Goal: Task Accomplishment & Management: Use online tool/utility

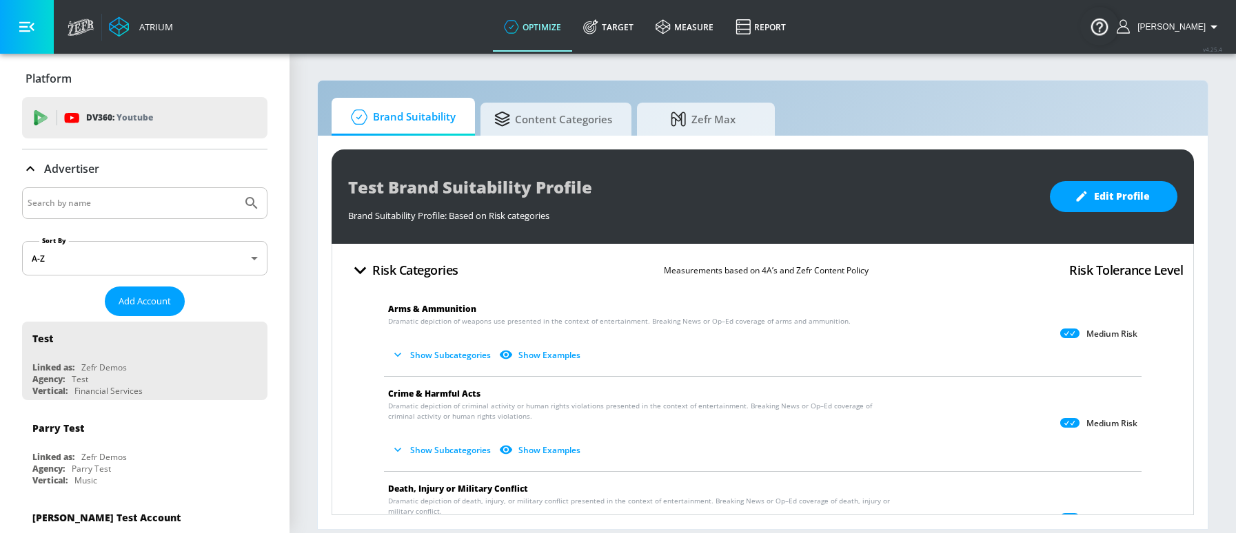
click at [99, 216] on div at bounding box center [144, 203] width 245 height 32
click at [101, 205] on input "Search by name" at bounding box center [132, 203] width 209 height 18
paste input "Dyson"
type input "Dyson"
click at [236, 188] on button "Submit Search" at bounding box center [251, 203] width 30 height 30
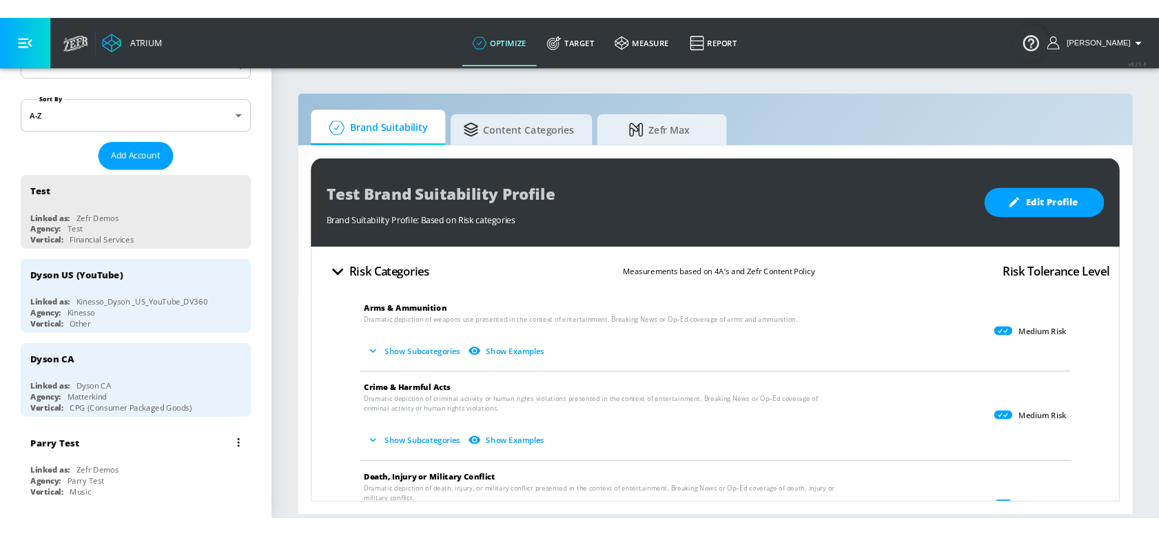
scroll to position [215, 0]
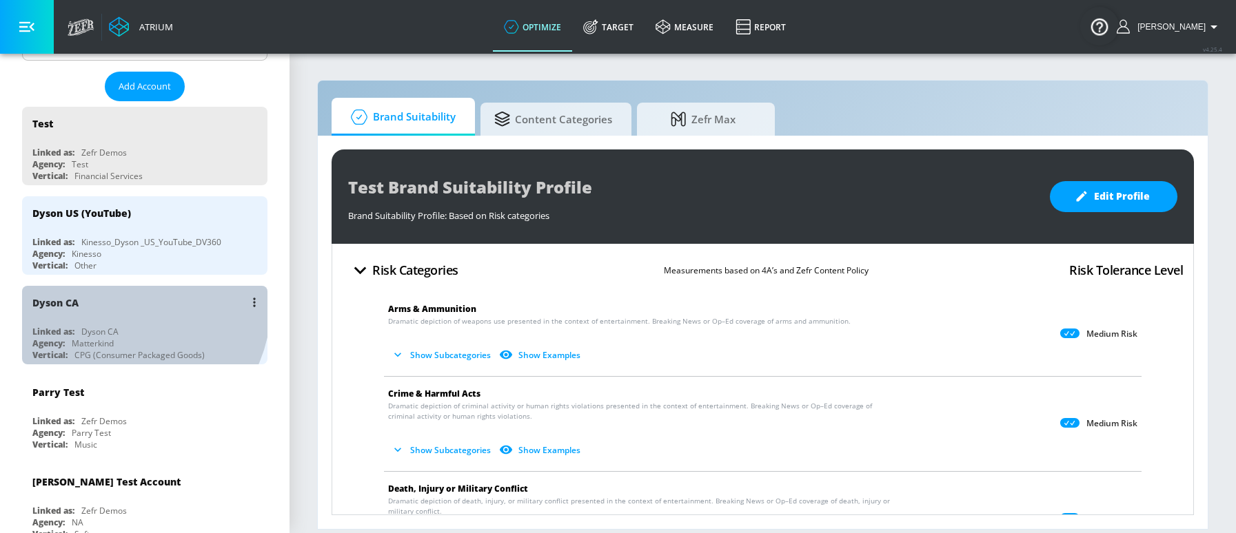
click at [123, 305] on div "Dyson CA" at bounding box center [148, 302] width 232 height 33
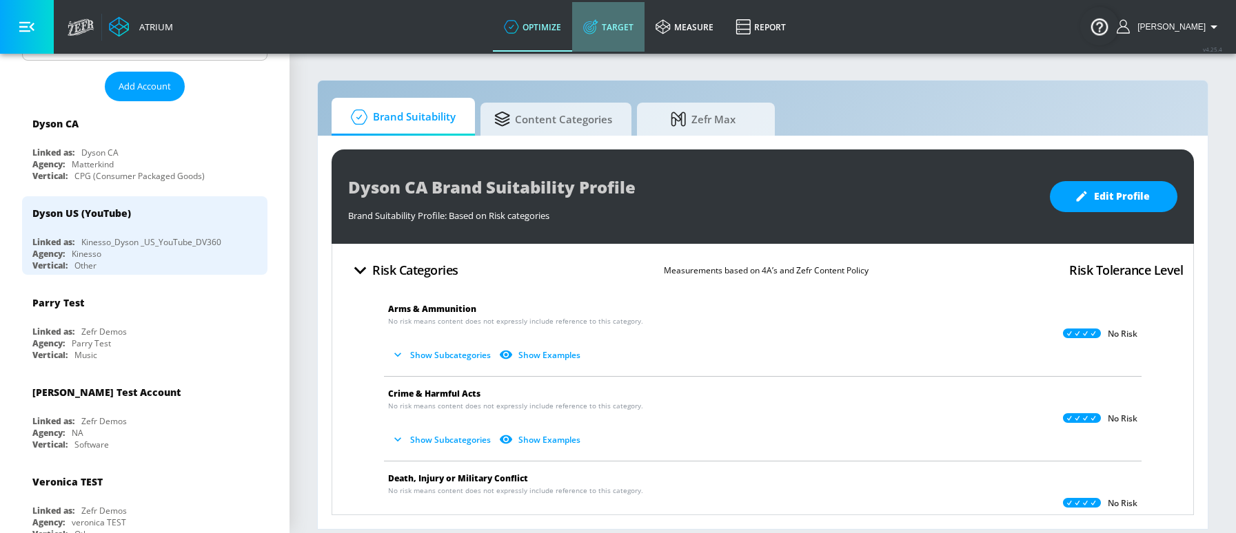
click at [643, 26] on link "Target" at bounding box center [608, 27] width 72 height 50
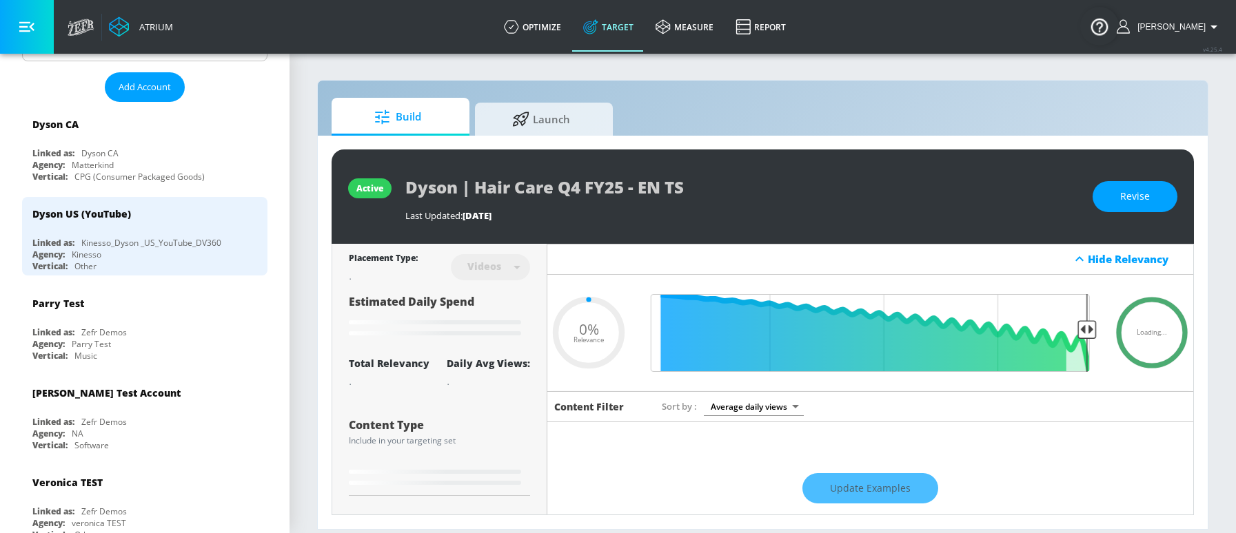
type input "0.05"
click at [551, 111] on span "Launch" at bounding box center [541, 117] width 105 height 33
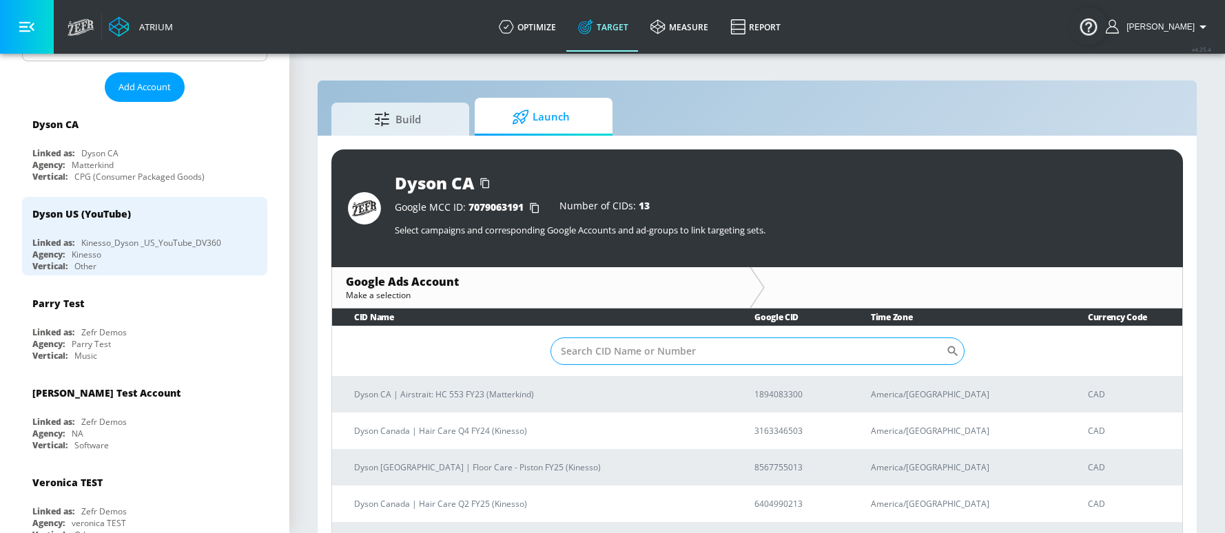
click at [611, 358] on input "Sort By" at bounding box center [749, 352] width 396 height 28
paste input "[PHONE_NUMBER]"
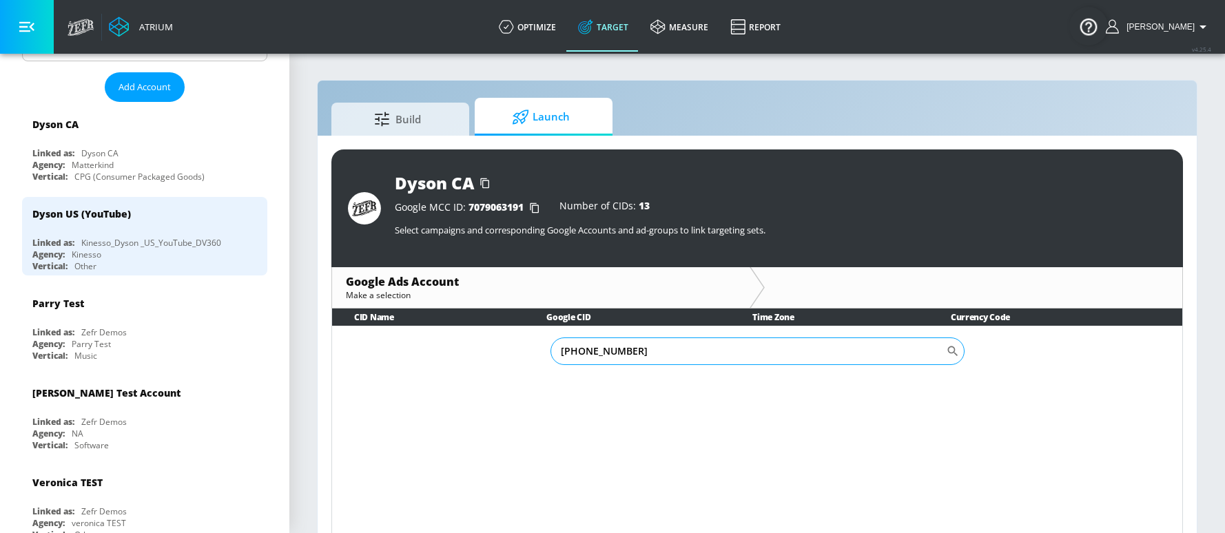
click at [579, 354] on input "[PHONE_NUMBER]" at bounding box center [749, 352] width 396 height 28
click at [597, 356] on input "856775-5013" at bounding box center [749, 352] width 396 height 28
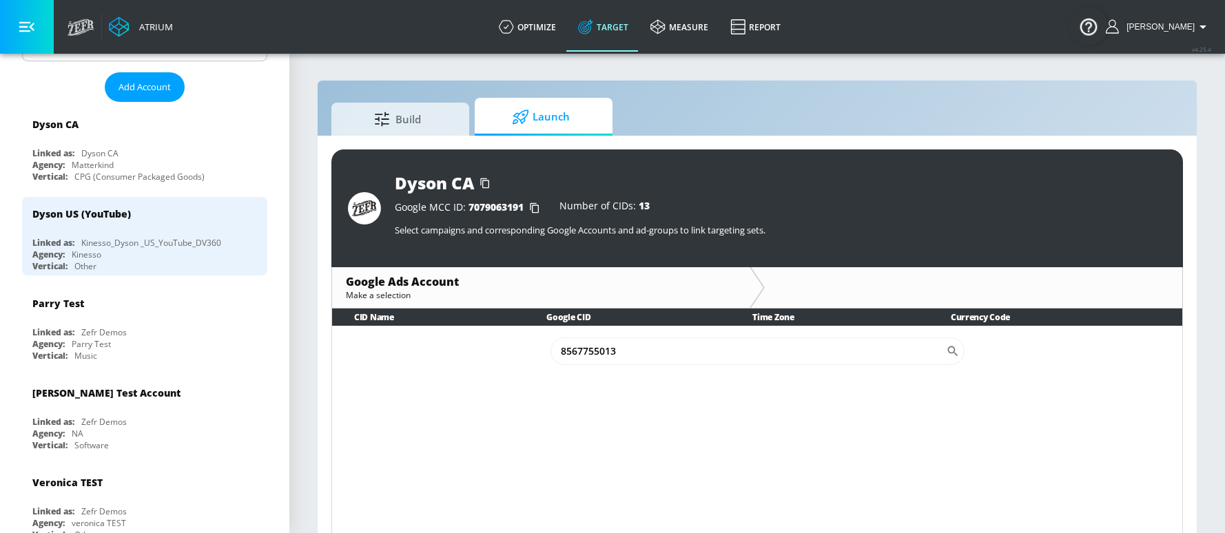
type input "8567755013"
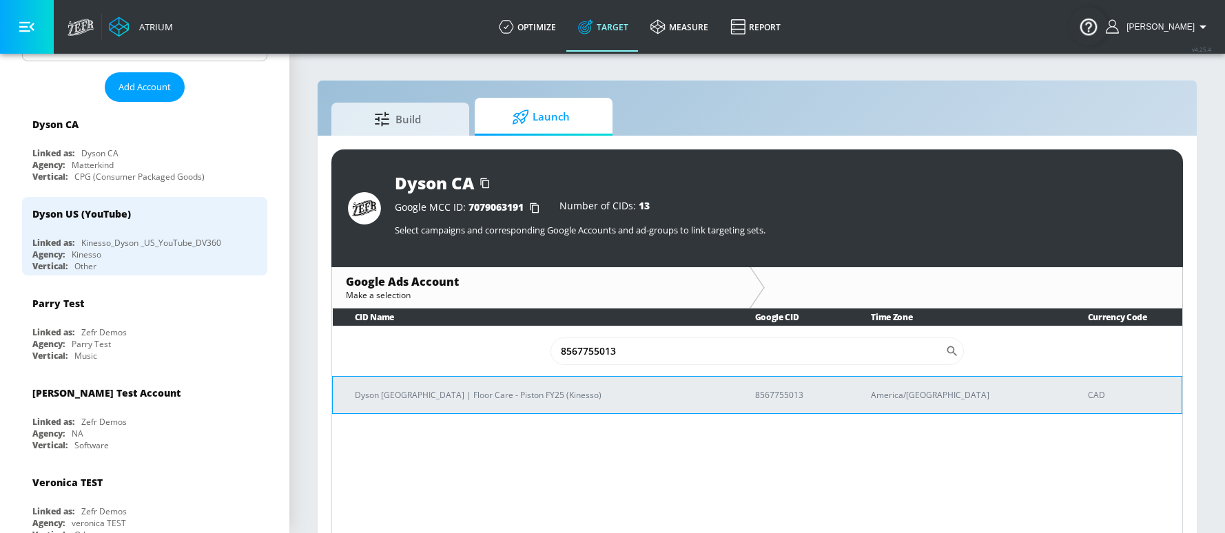
click at [505, 388] on p "Dyson [GEOGRAPHIC_DATA] | Floor Care - Piston FY25 (Kinesso)" at bounding box center [538, 395] width 367 height 14
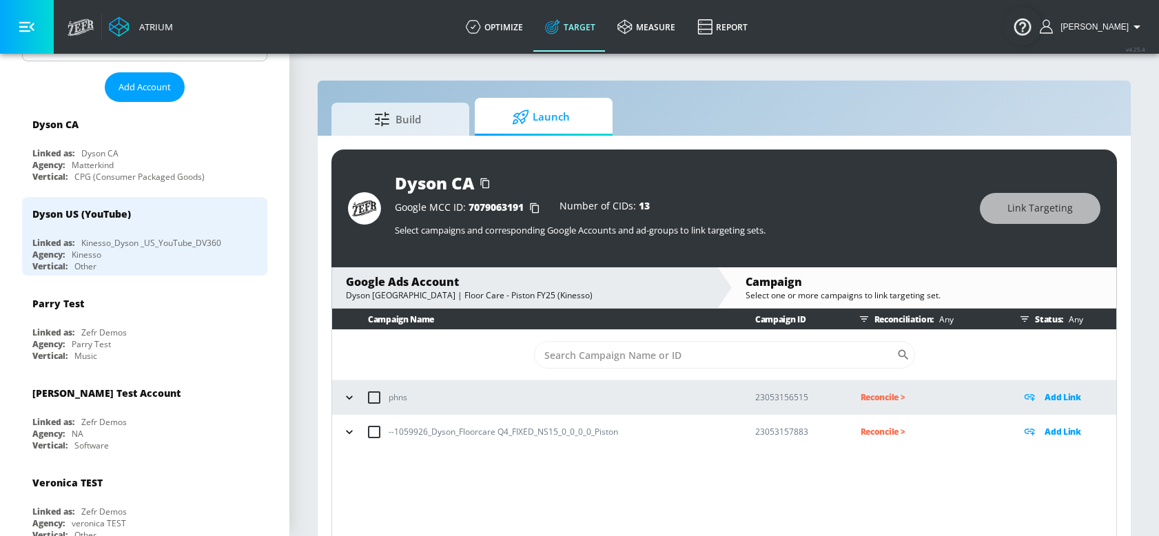
click at [350, 433] on icon "button" at bounding box center [350, 432] width 14 height 14
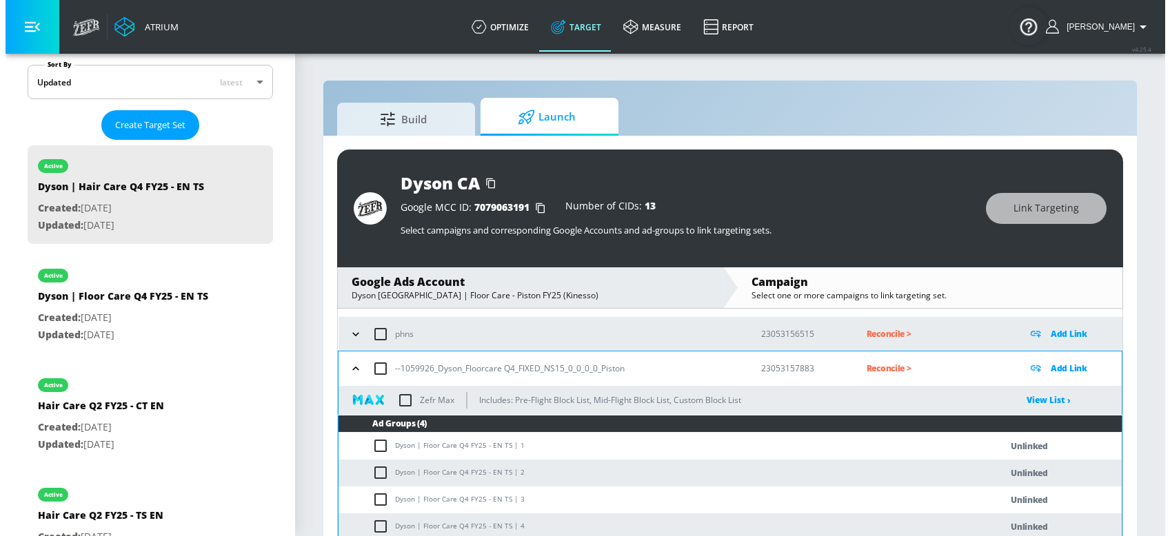
scroll to position [20, 0]
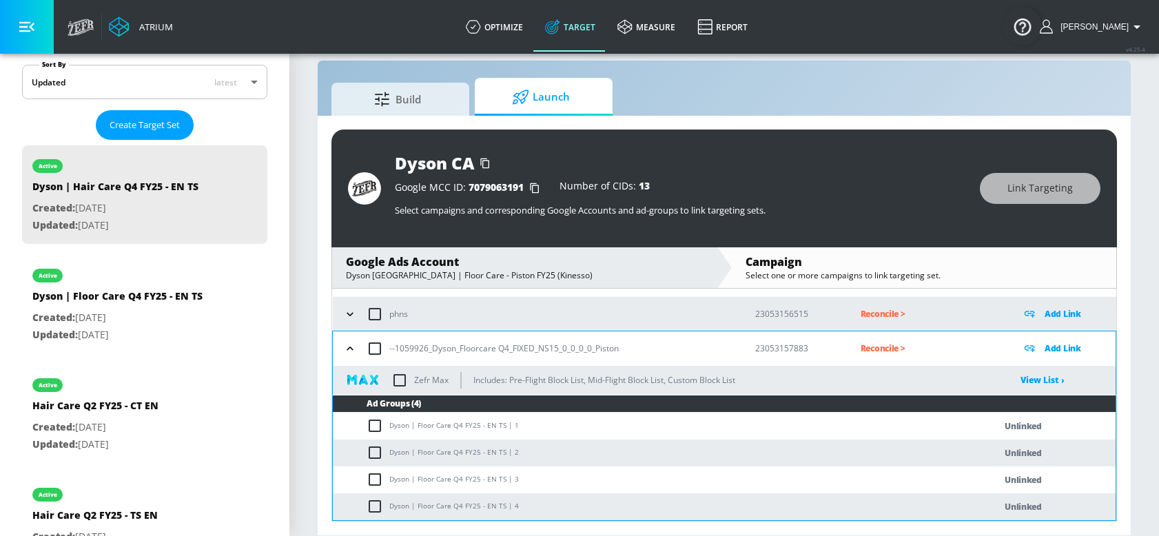
click at [1045, 349] on p "Add Link" at bounding box center [1063, 348] width 37 height 16
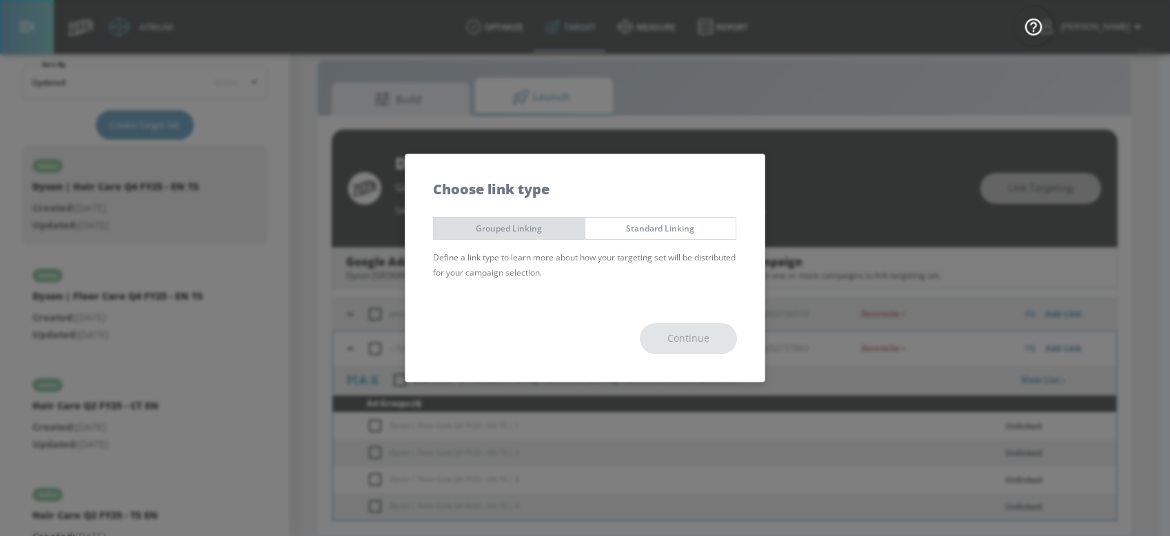
click at [491, 233] on span "Grouped Linking" at bounding box center [509, 228] width 130 height 14
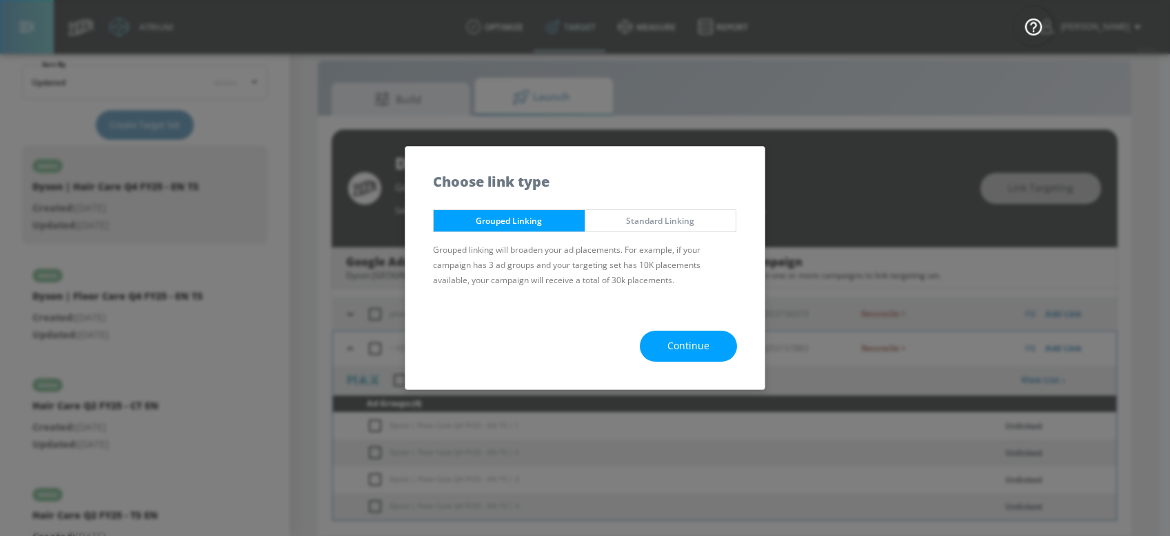
click at [682, 342] on span "Continue" at bounding box center [688, 346] width 42 height 17
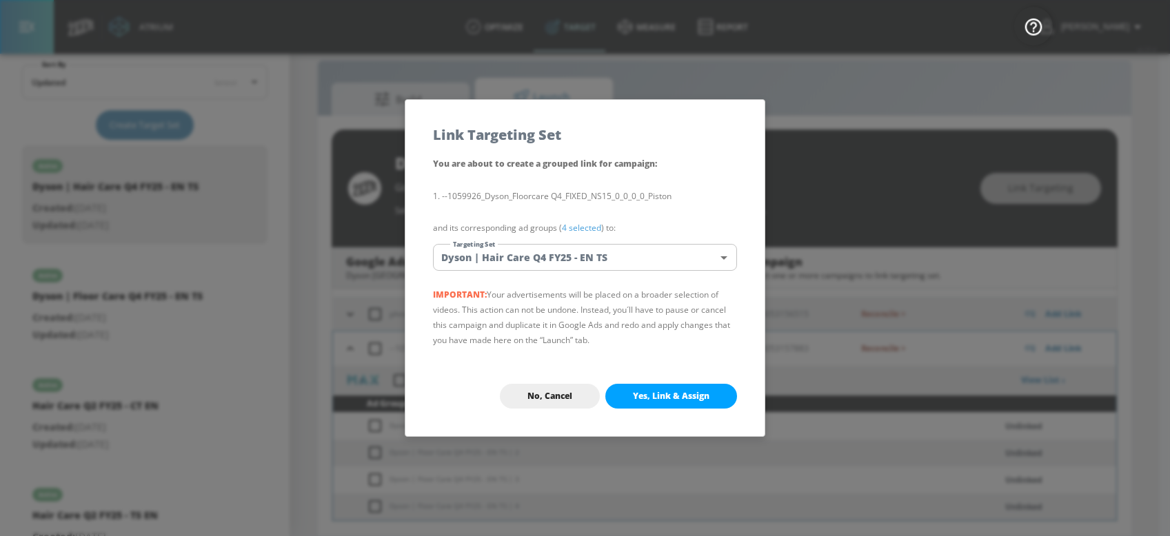
click at [517, 256] on body "Atrium optimize Target measure Report optimize Target measure Report v 4.25.4 […" at bounding box center [585, 258] width 1170 height 556
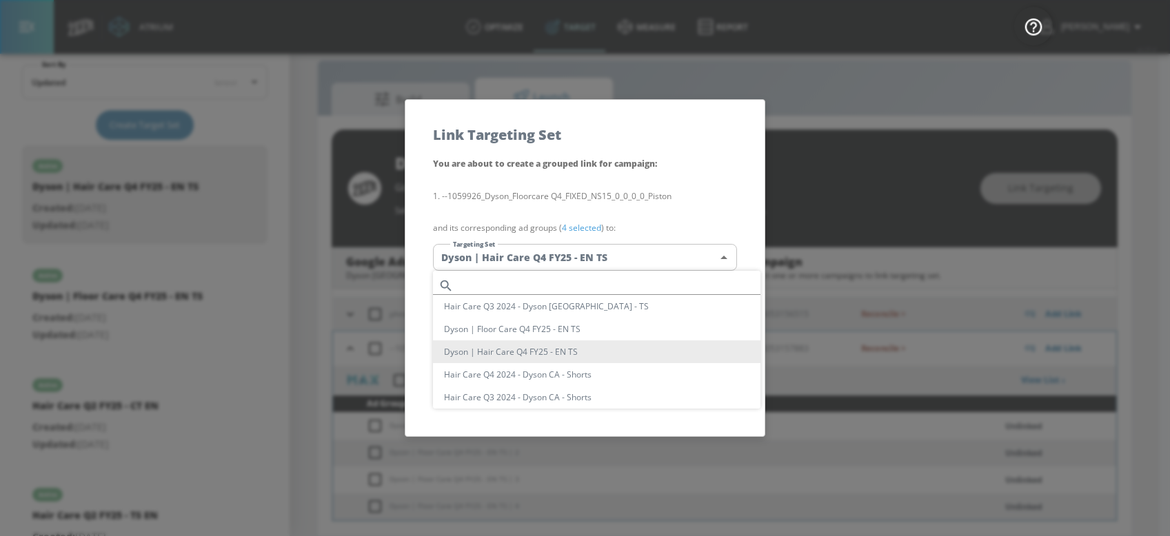
click at [502, 287] on input "text" at bounding box center [609, 285] width 301 height 19
paste input "Dyson | Floor Care Q4 FY25 - EN TS"
click at [460, 289] on input "Dyson | Floor Care Q4 FY25" at bounding box center [609, 285] width 301 height 19
drag, startPoint x: 578, startPoint y: 283, endPoint x: 400, endPoint y: 283, distance: 177.8
click at [400, 283] on div "Dyson | Floor Care Q4 FY25 Hair Care Q3 2024 - Dyson [GEOGRAPHIC_DATA] - [PERSO…" at bounding box center [585, 268] width 1170 height 536
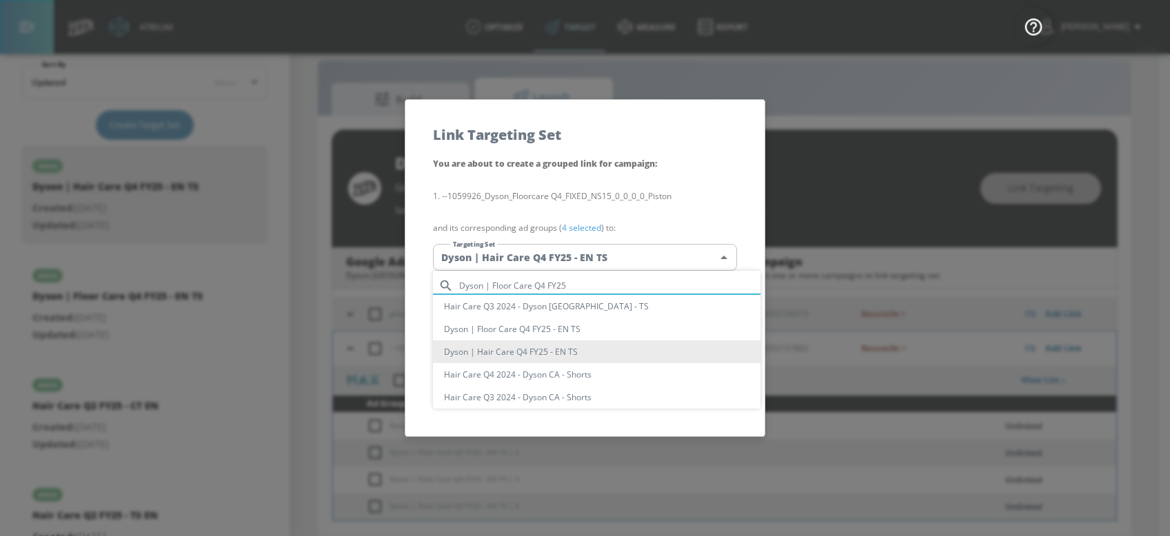
paste input "- EN TS"
type input "Dyson | Floor Care Q4 FY25 - EN TS"
click at [571, 329] on li "Dyson | Floor Care Q4 FY25 - EN TS" at bounding box center [596, 329] width 327 height 23
type input "644efe93-b5e9-4afb-88a9-84c3db47179c"
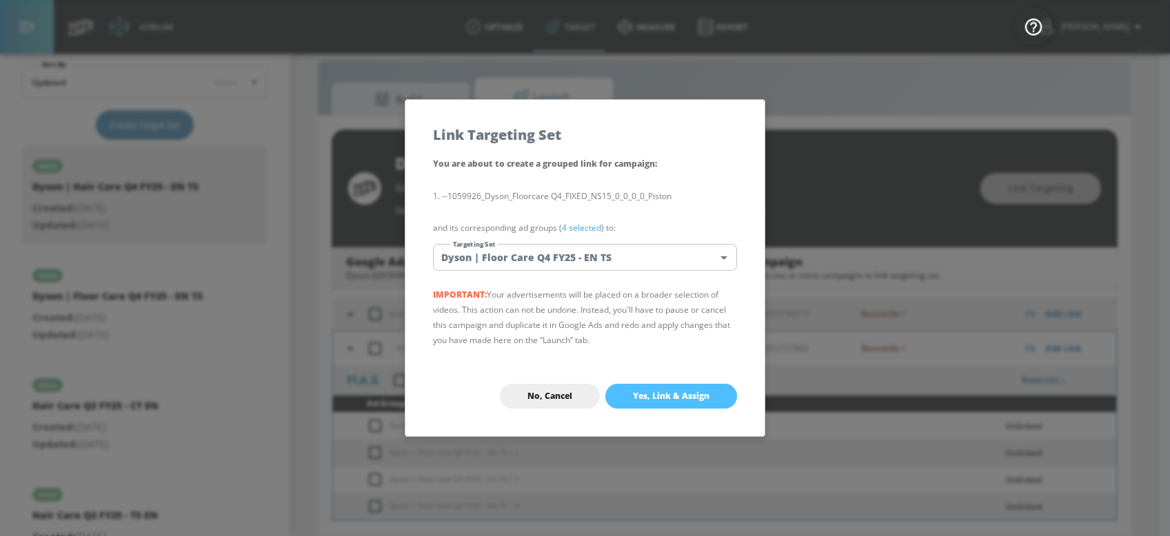
click at [699, 403] on button "Yes, Link & Assign" at bounding box center [671, 396] width 132 height 25
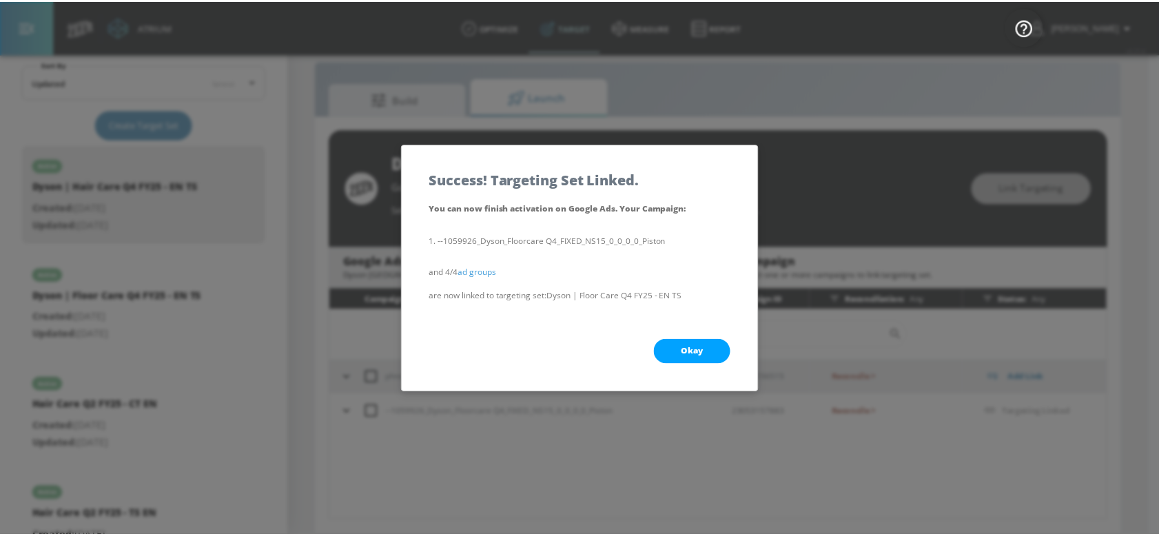
scroll to position [0, 0]
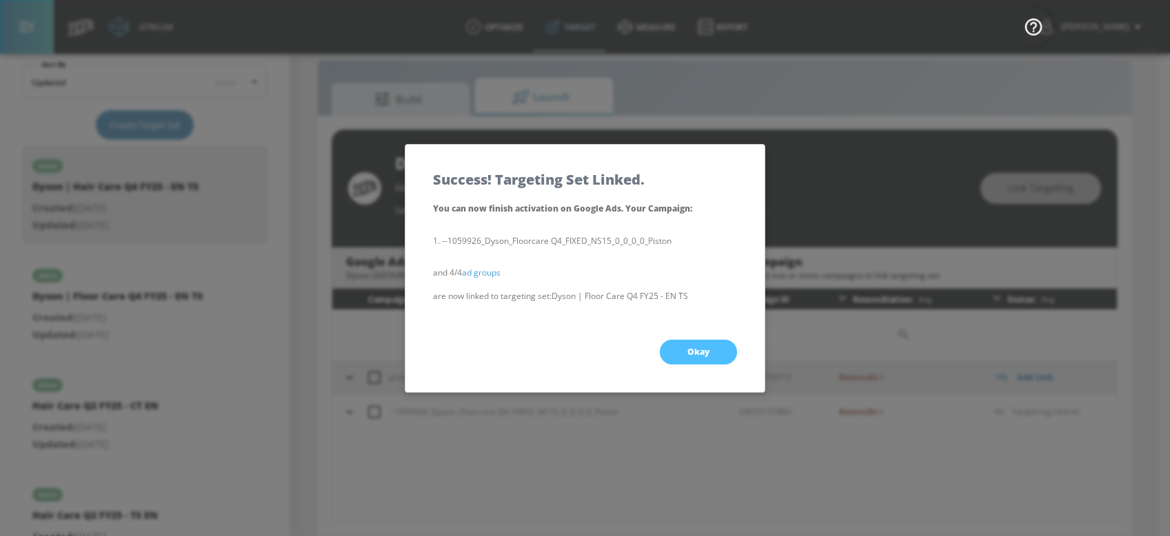
click at [710, 345] on button "Okay" at bounding box center [698, 352] width 77 height 25
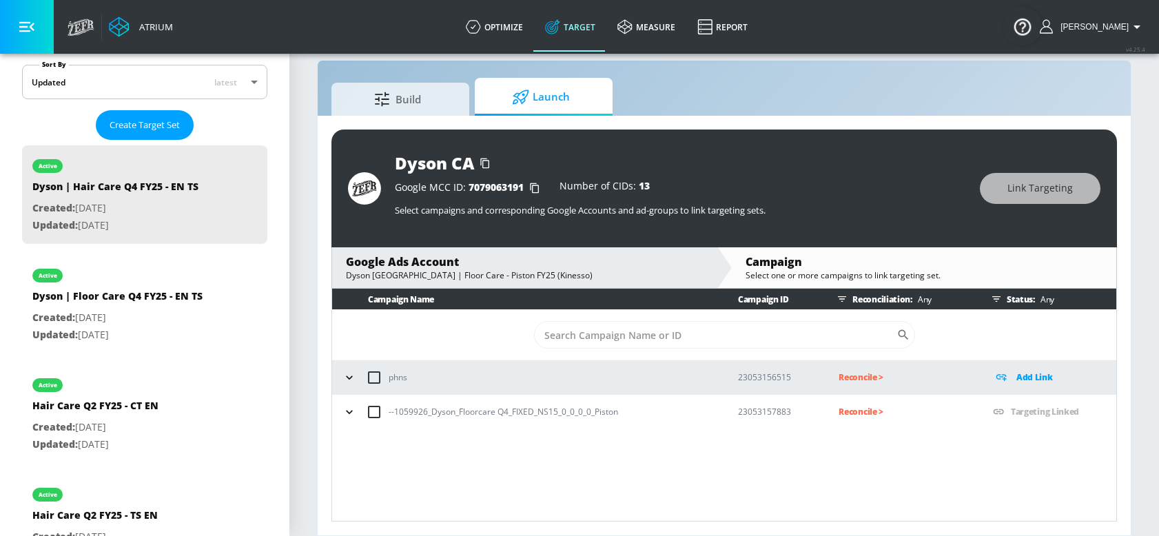
click at [851, 407] on p "Reconcile >" at bounding box center [905, 412] width 132 height 16
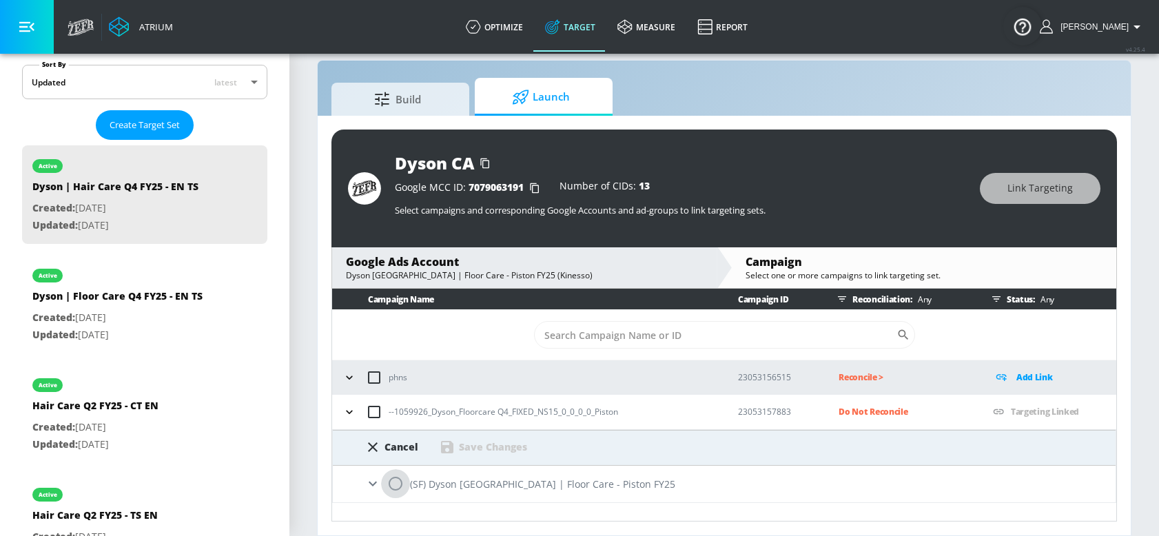
click at [397, 483] on input "radio" at bounding box center [395, 483] width 29 height 29
radio input "true"
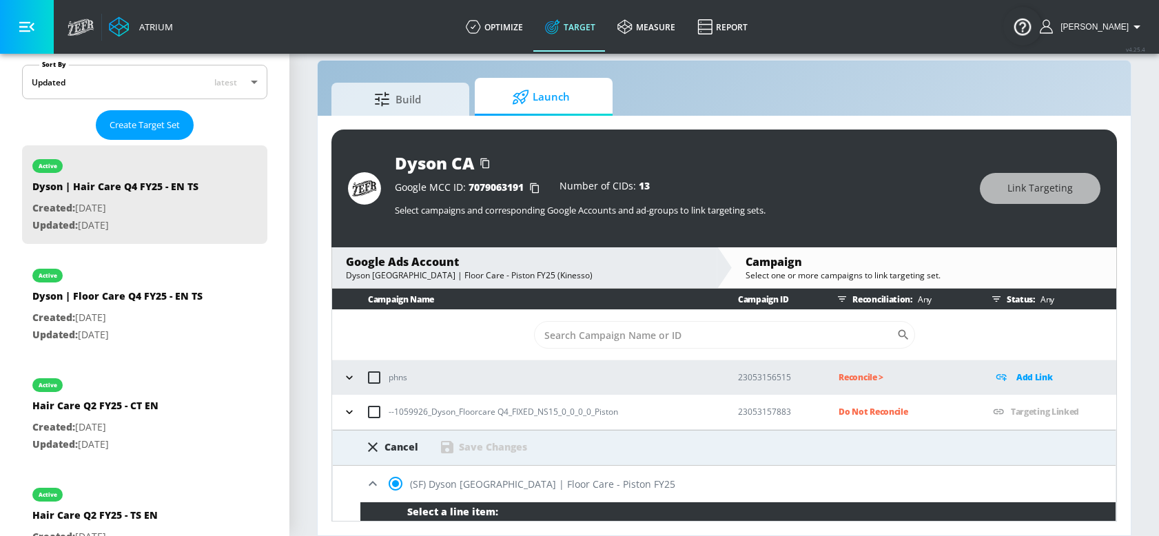
scroll to position [37, 0]
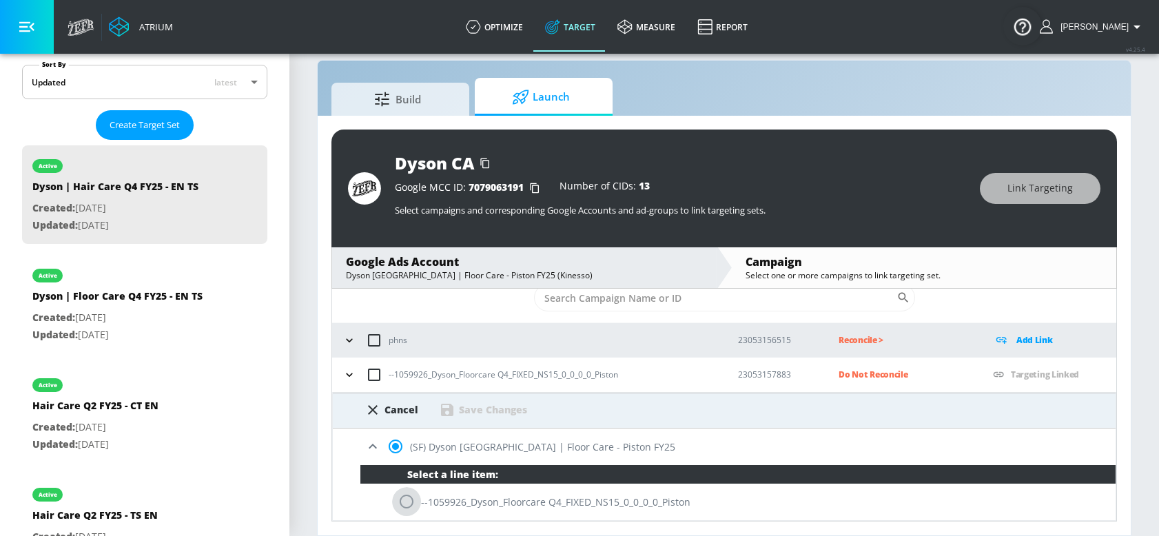
click at [409, 485] on input "radio" at bounding box center [406, 501] width 29 height 29
radio input "true"
click at [500, 411] on div "Save Changes" at bounding box center [493, 409] width 68 height 13
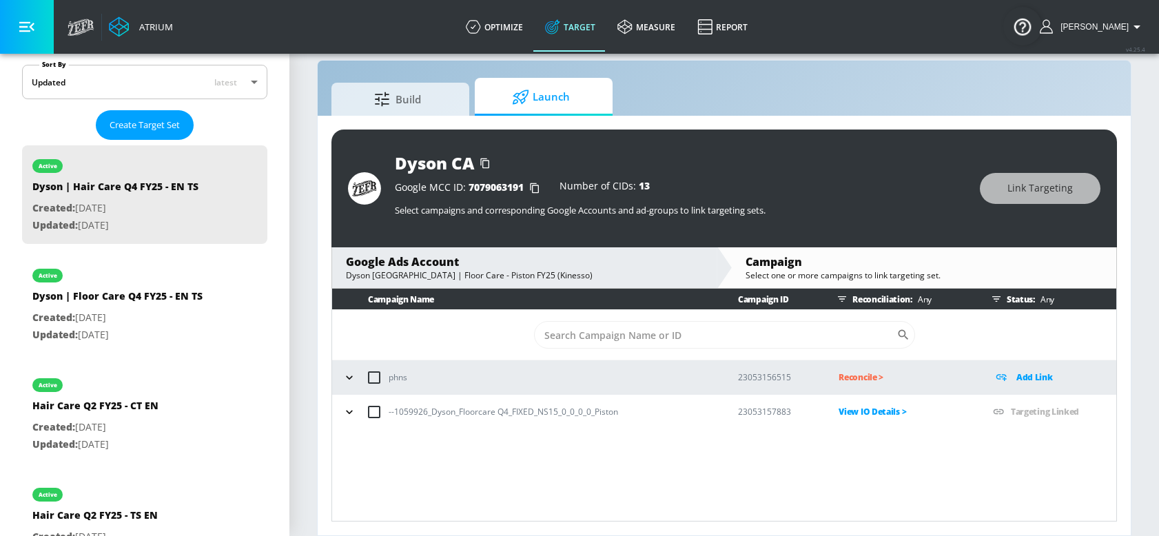
scroll to position [0, 0]
